Goal: Use online tool/utility: Utilize a website feature to perform a specific function

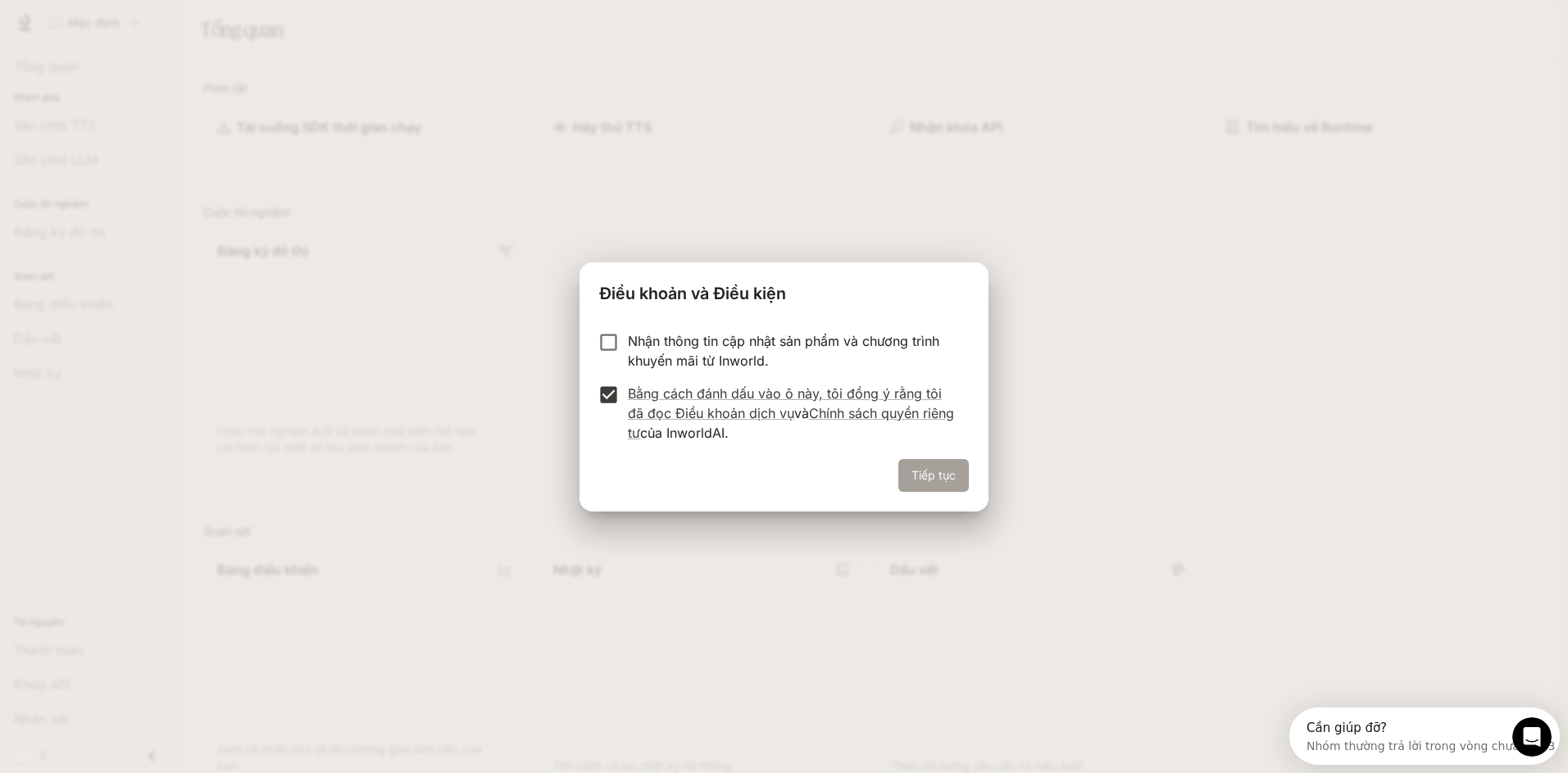
click at [953, 479] on font "Tiếp tục" at bounding box center [933, 475] width 44 height 14
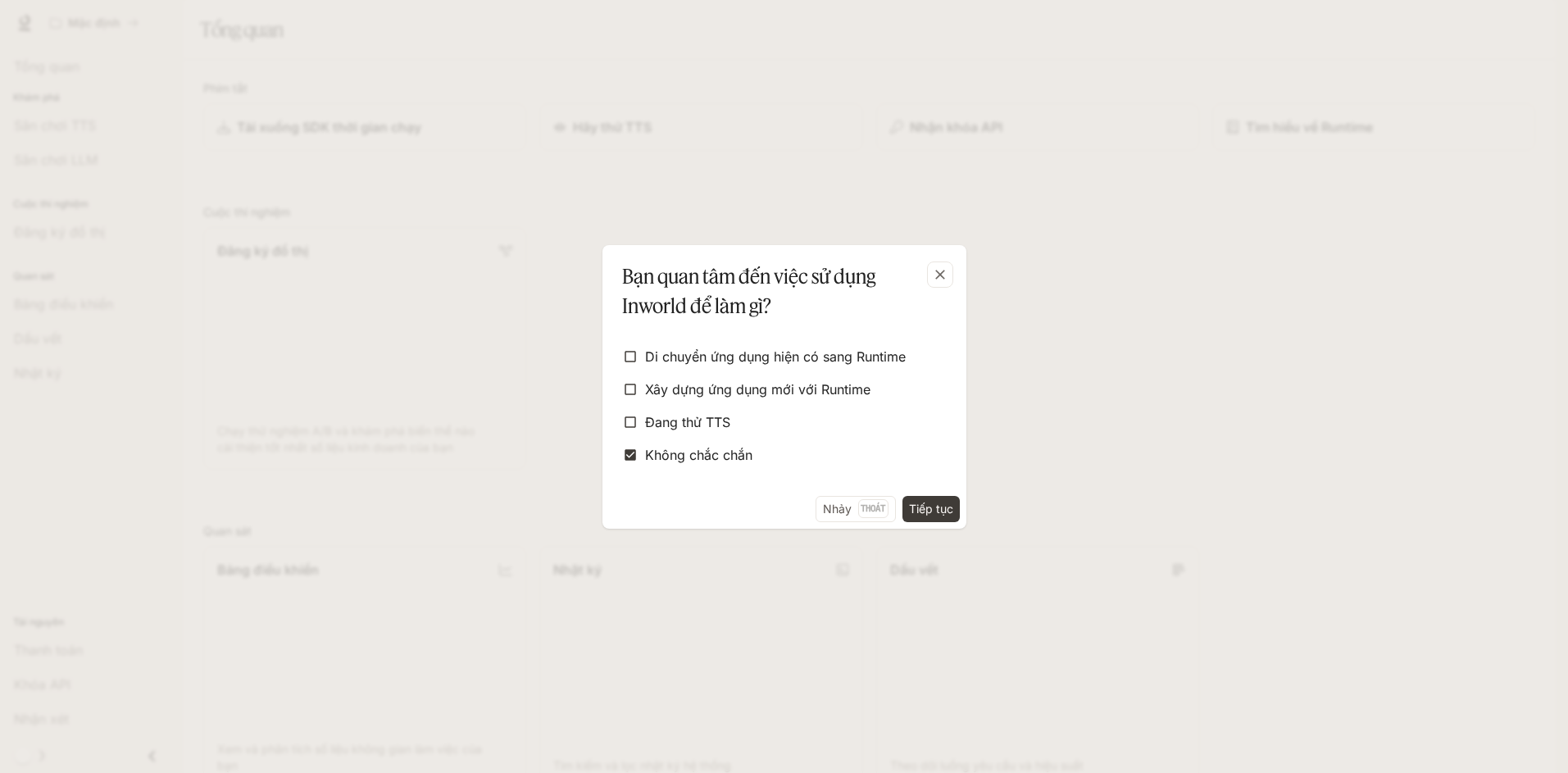
click at [923, 503] on font "Tiếp tục" at bounding box center [931, 509] width 44 height 14
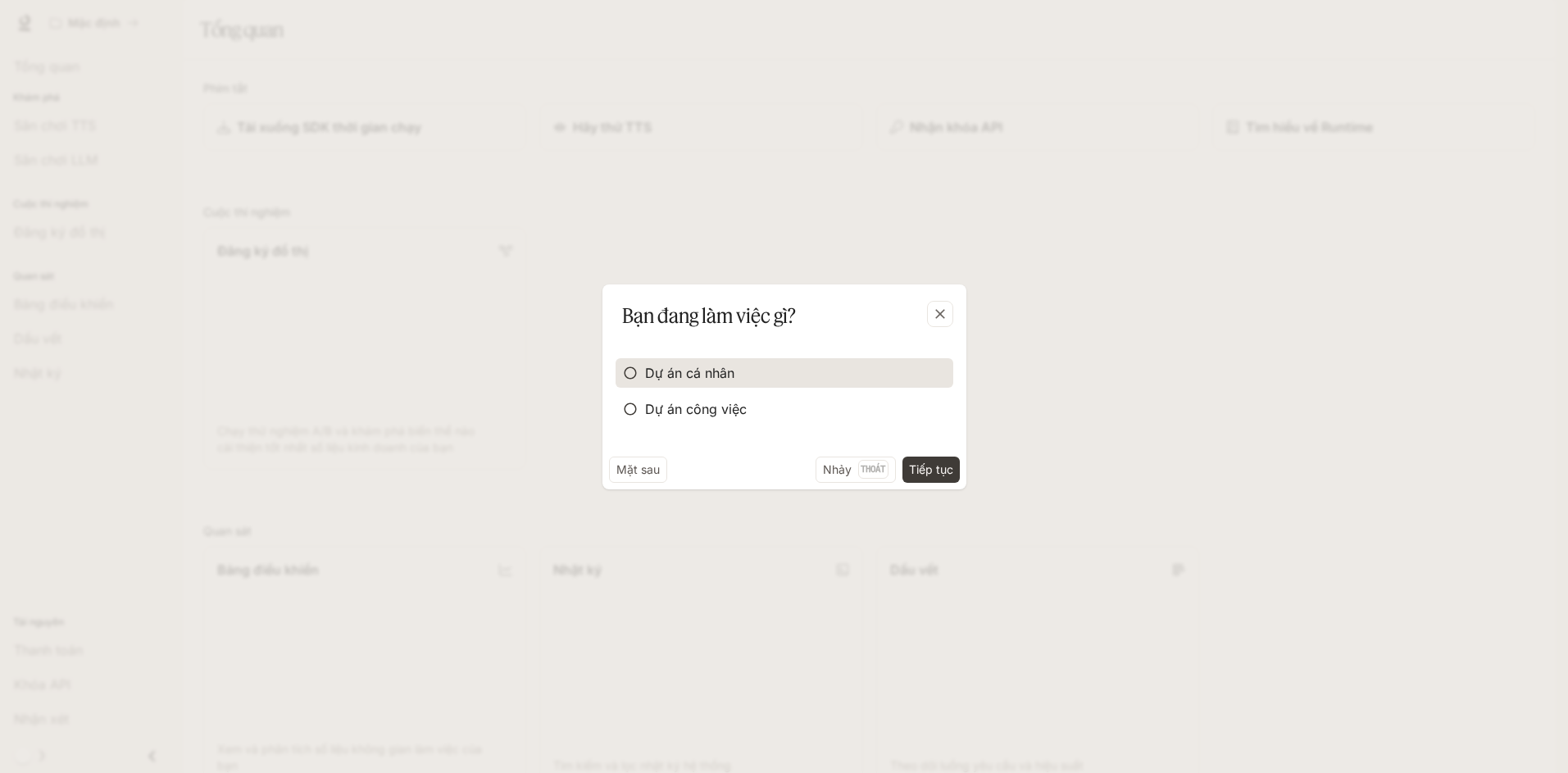
click at [719, 370] on font "Dự án cá nhân" at bounding box center [689, 373] width 89 height 17
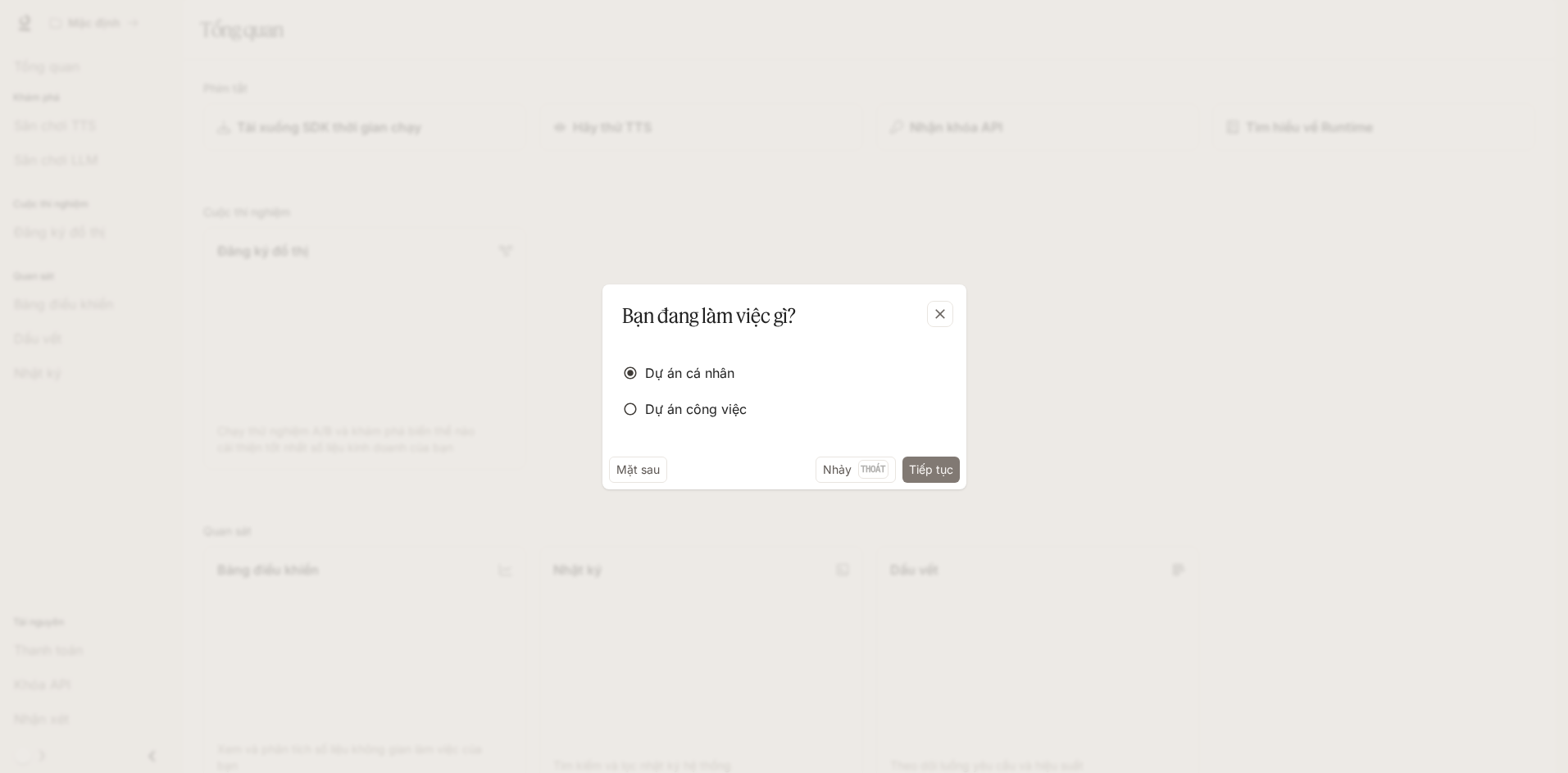
click at [929, 467] on font "Tiếp tục" at bounding box center [931, 469] width 44 height 14
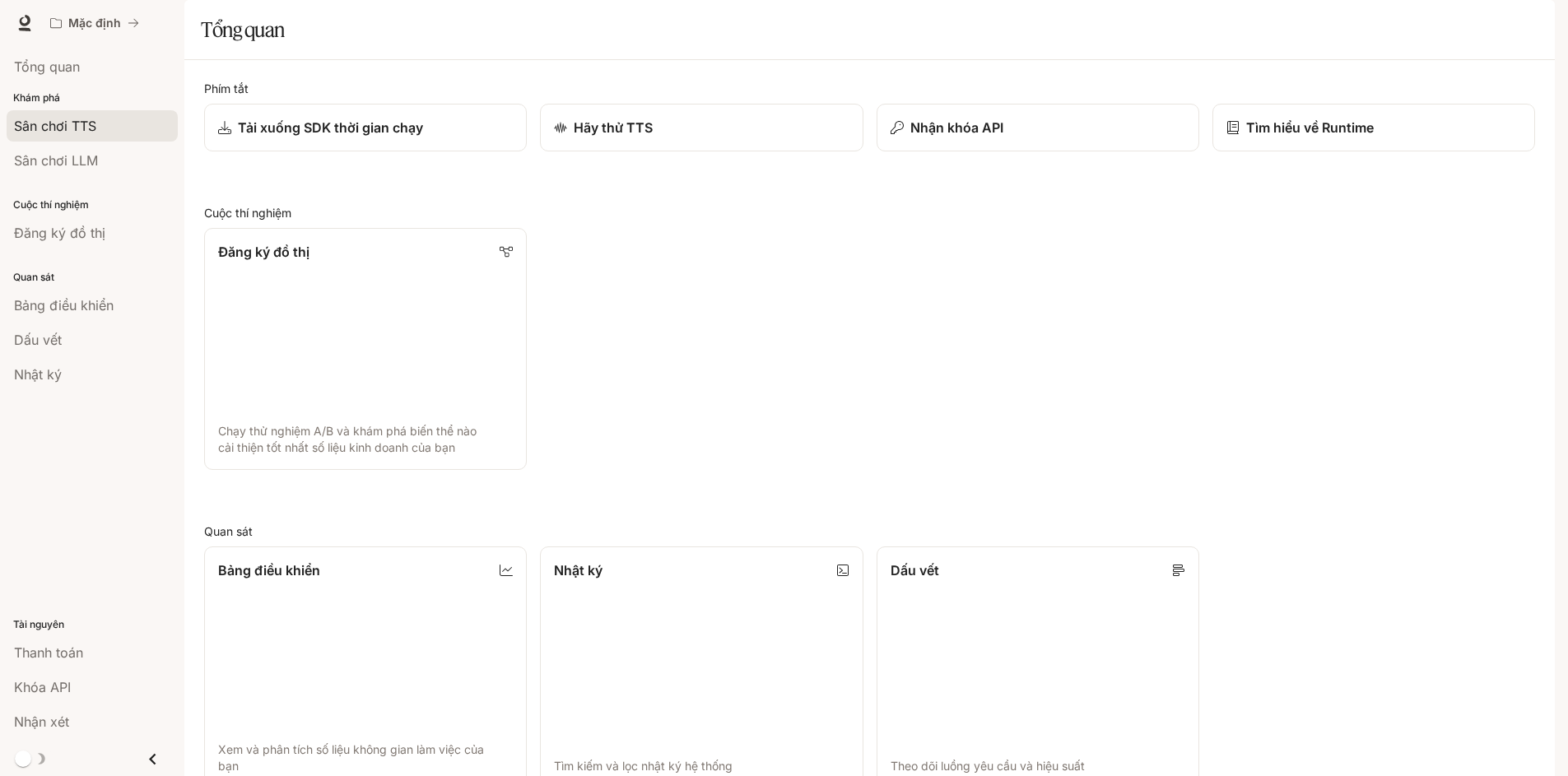
click at [53, 124] on font "Sân chơi TTS" at bounding box center [55, 126] width 82 height 17
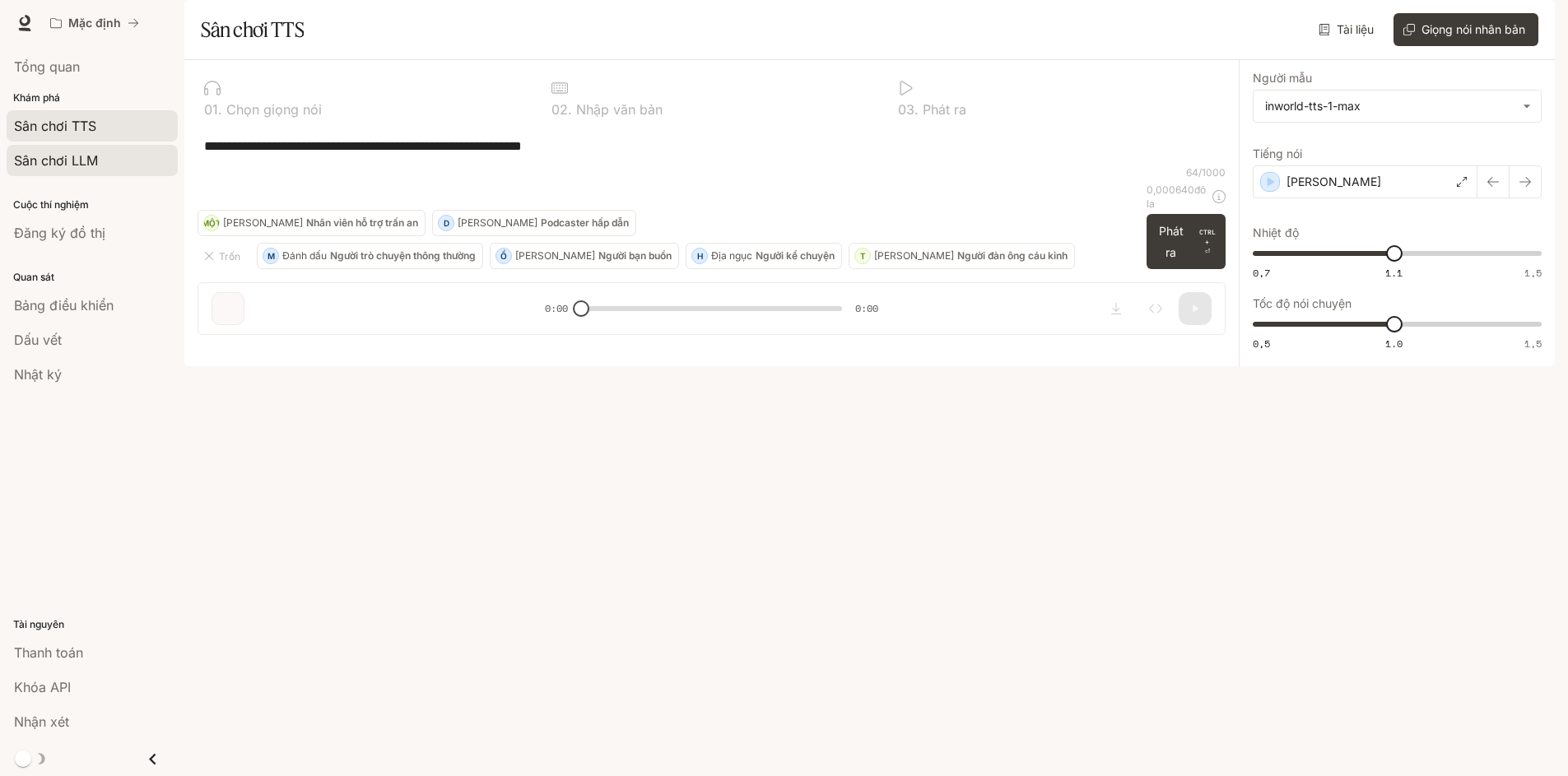
click at [61, 165] on font "Sân chơi LLM" at bounding box center [56, 161] width 84 height 17
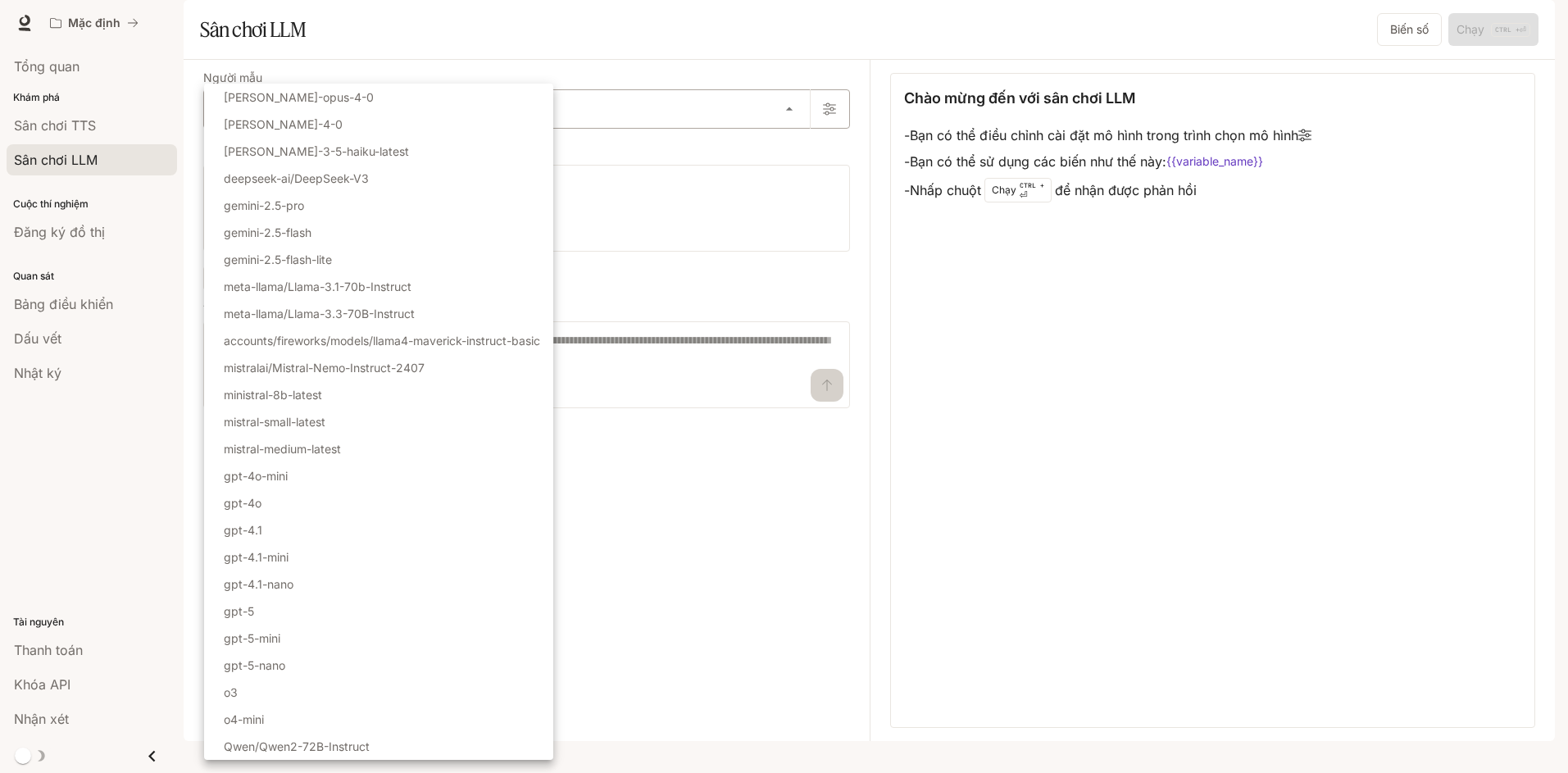
click at [284, 158] on body "Bỏ qua nội dung chính Mặc định Thời gian chạy Thời gian chạy Tài liệu Tài liệu …" at bounding box center [784, 412] width 1568 height 825
click at [1188, 390] on div at bounding box center [784, 386] width 1568 height 773
